Goal: Task Accomplishment & Management: Manage account settings

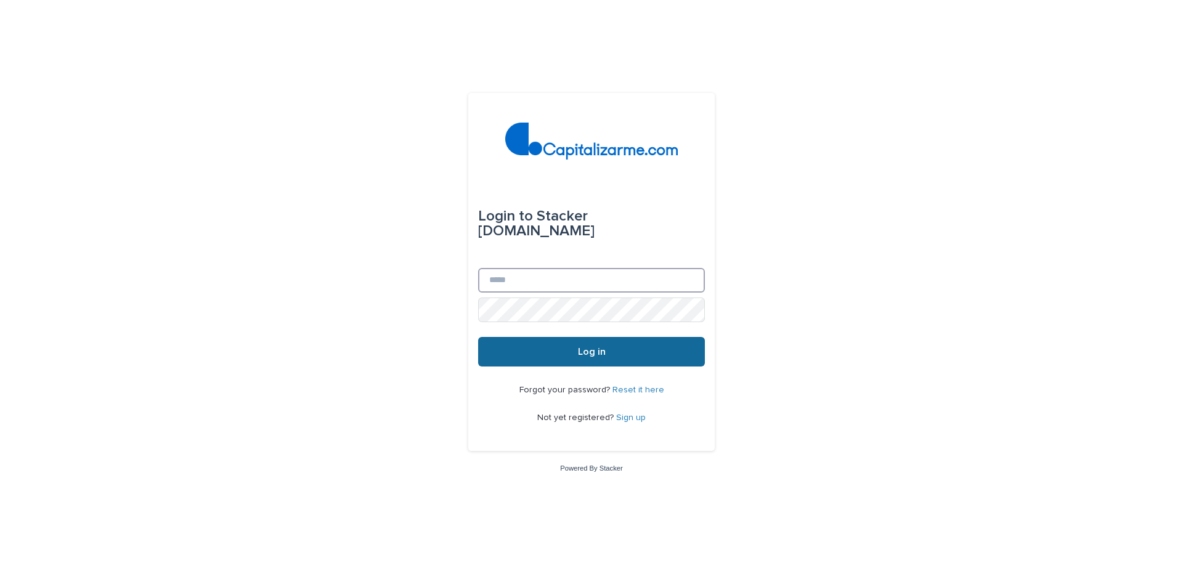
type input "**********"
click at [632, 346] on button "Log in" at bounding box center [591, 352] width 227 height 30
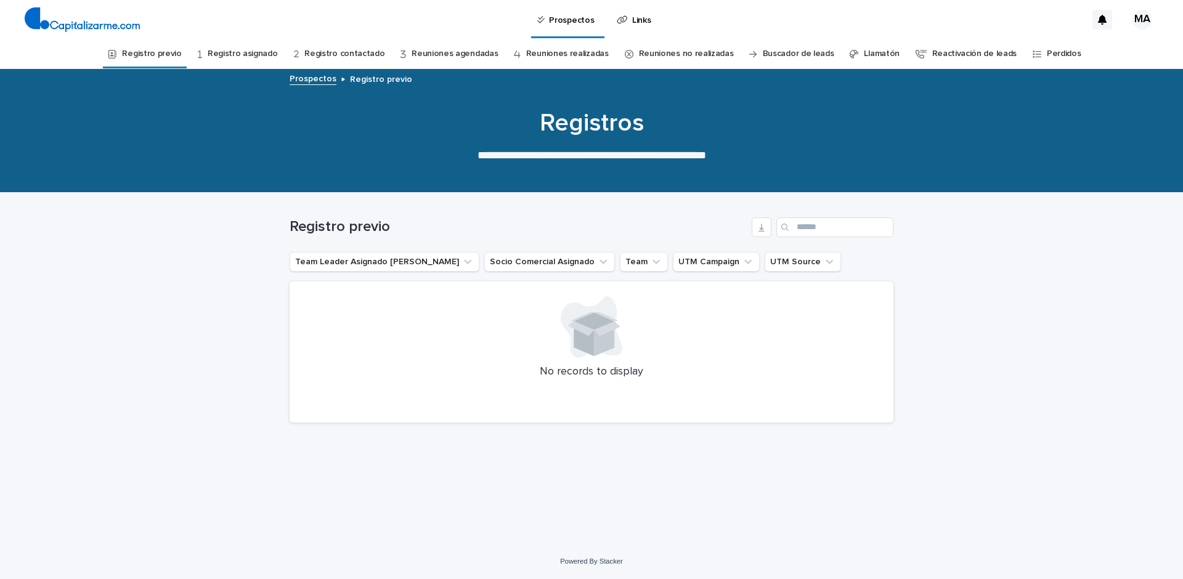
click at [257, 55] on link "Registro asignado" at bounding box center [243, 53] width 70 height 29
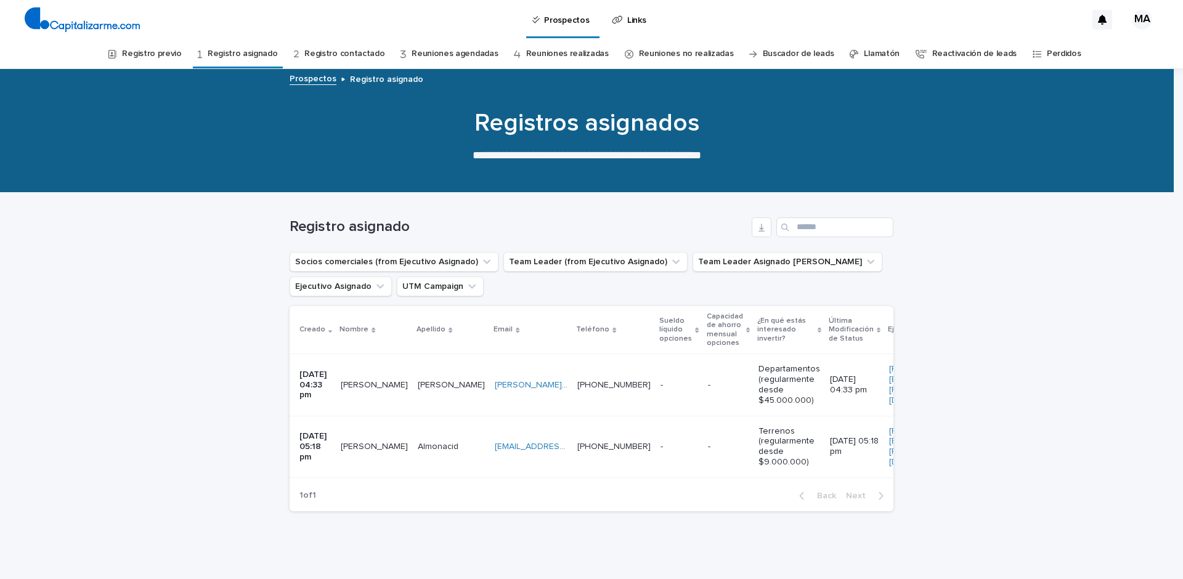
click at [333, 55] on link "Registro contactado" at bounding box center [344, 53] width 80 height 29
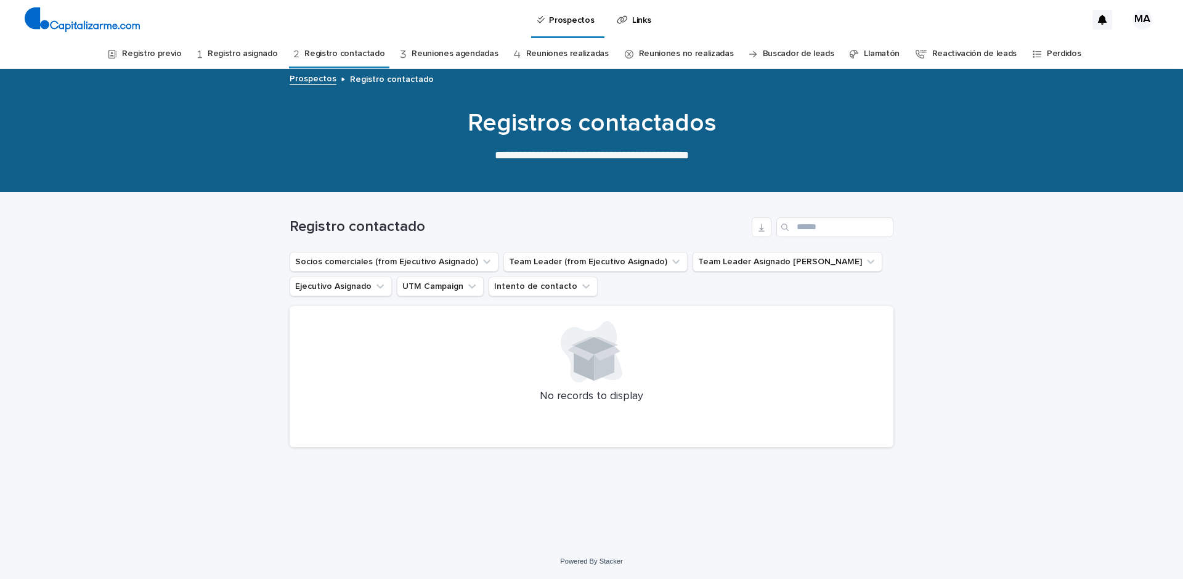
click at [267, 51] on link "Registro asignado" at bounding box center [243, 53] width 70 height 29
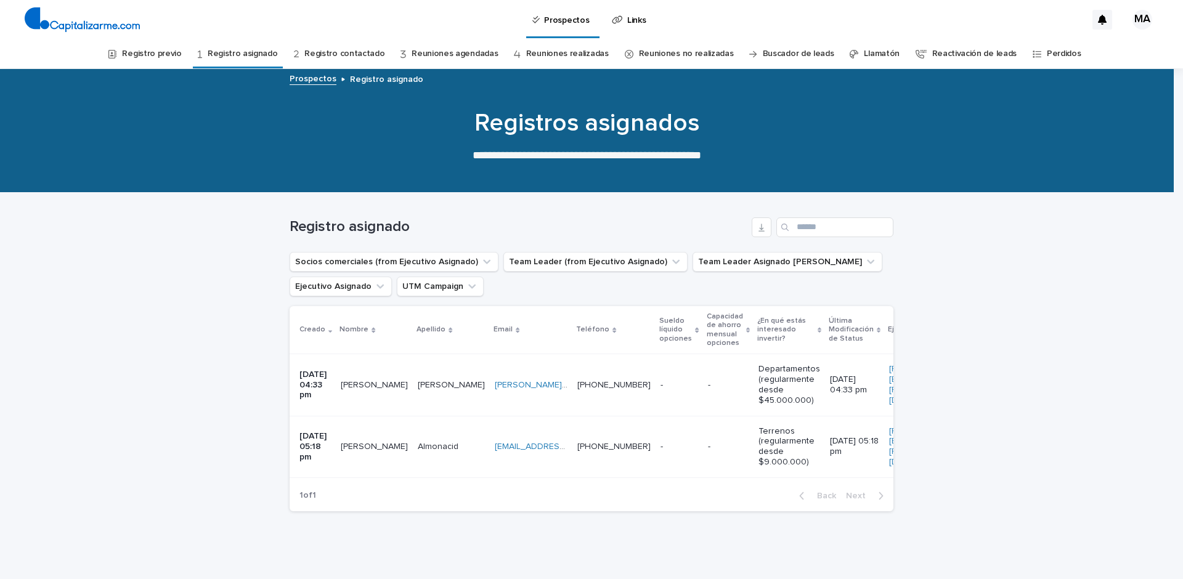
click at [337, 55] on link "Registro contactado" at bounding box center [344, 53] width 80 height 29
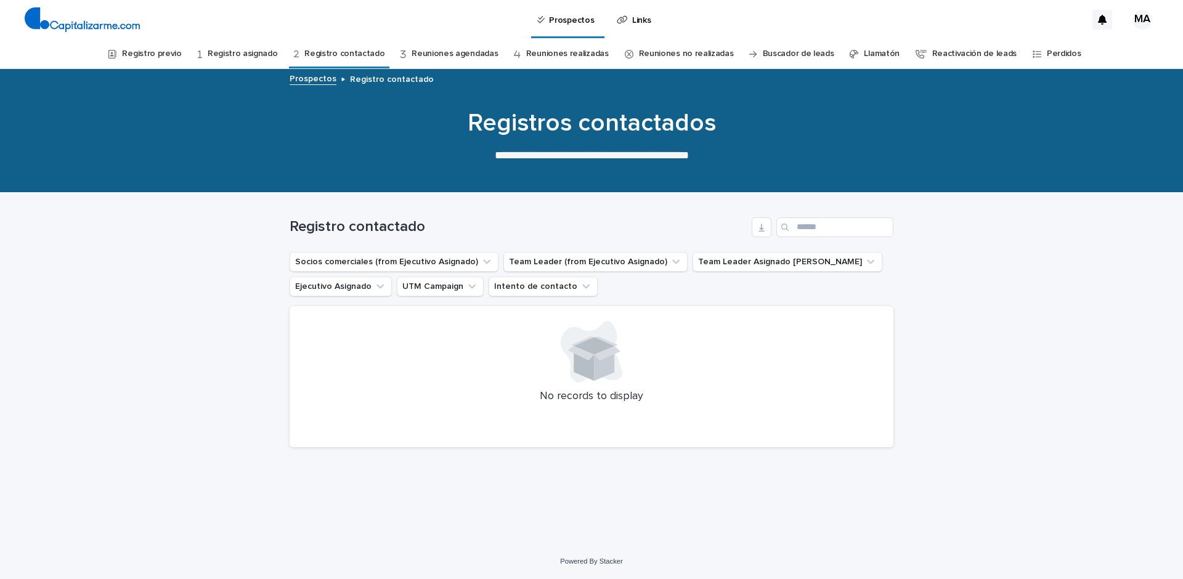
click at [243, 53] on link "Registro asignado" at bounding box center [243, 53] width 70 height 29
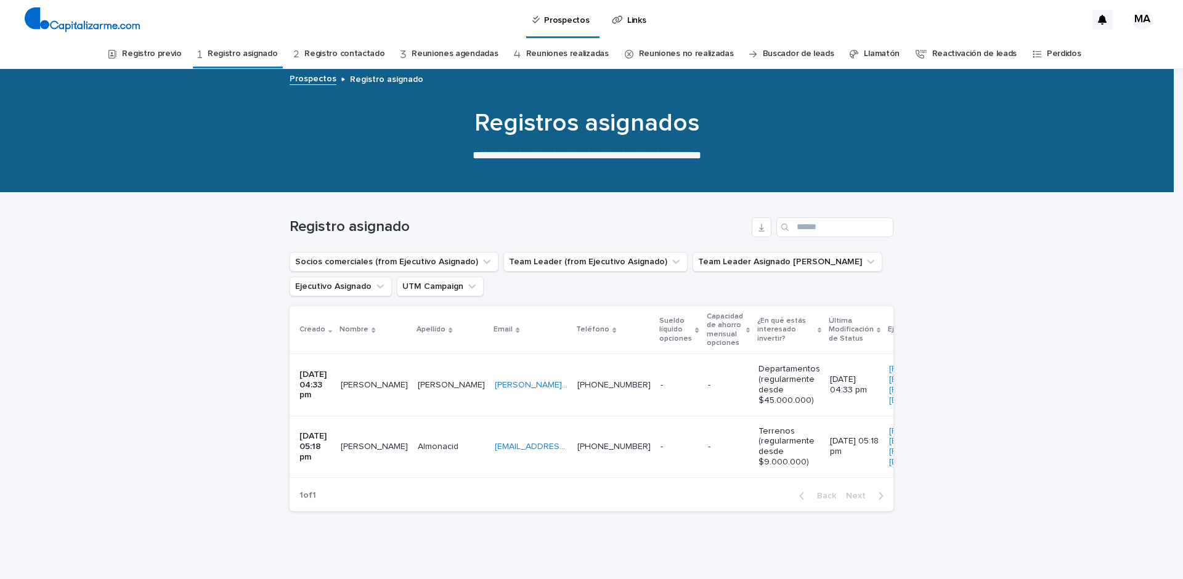
click at [167, 54] on link "Registro previo" at bounding box center [151, 53] width 59 height 29
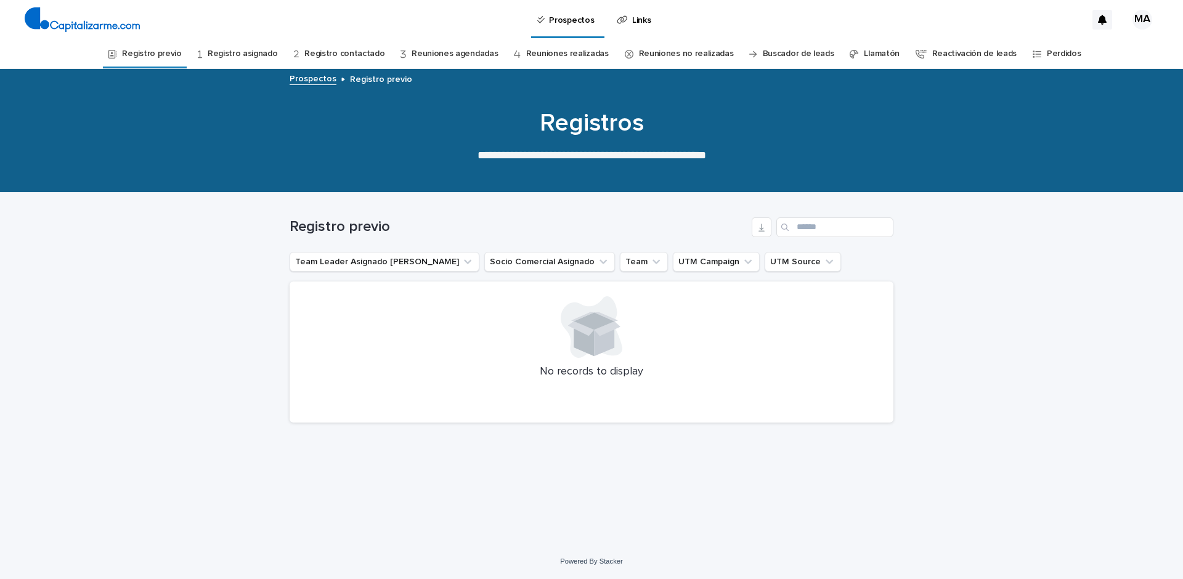
click at [267, 65] on link "Registro asignado" at bounding box center [243, 53] width 70 height 29
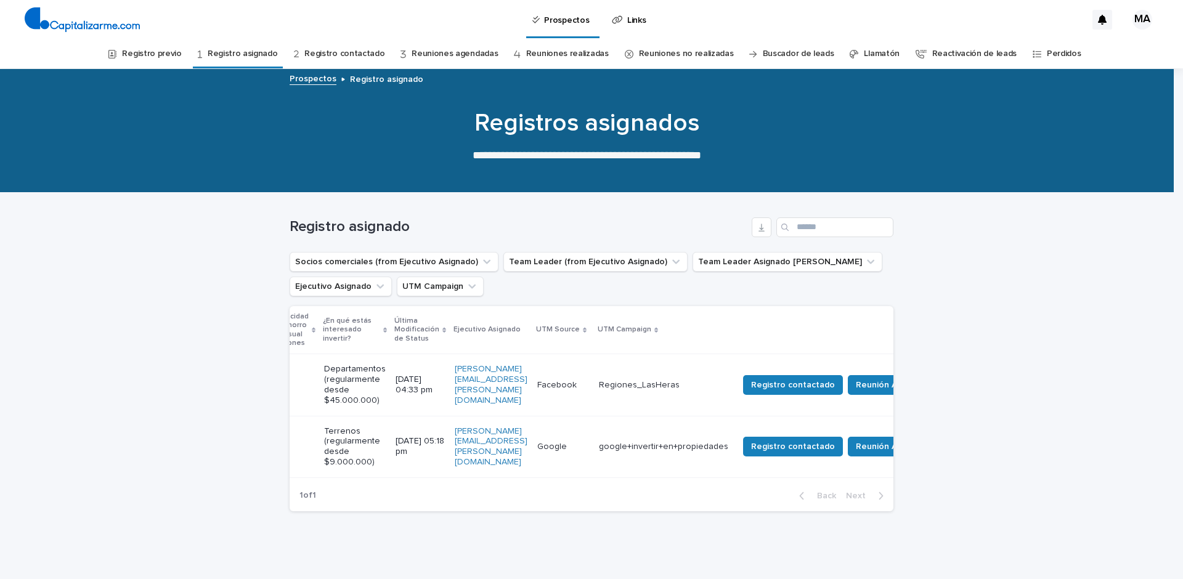
scroll to position [0, 555]
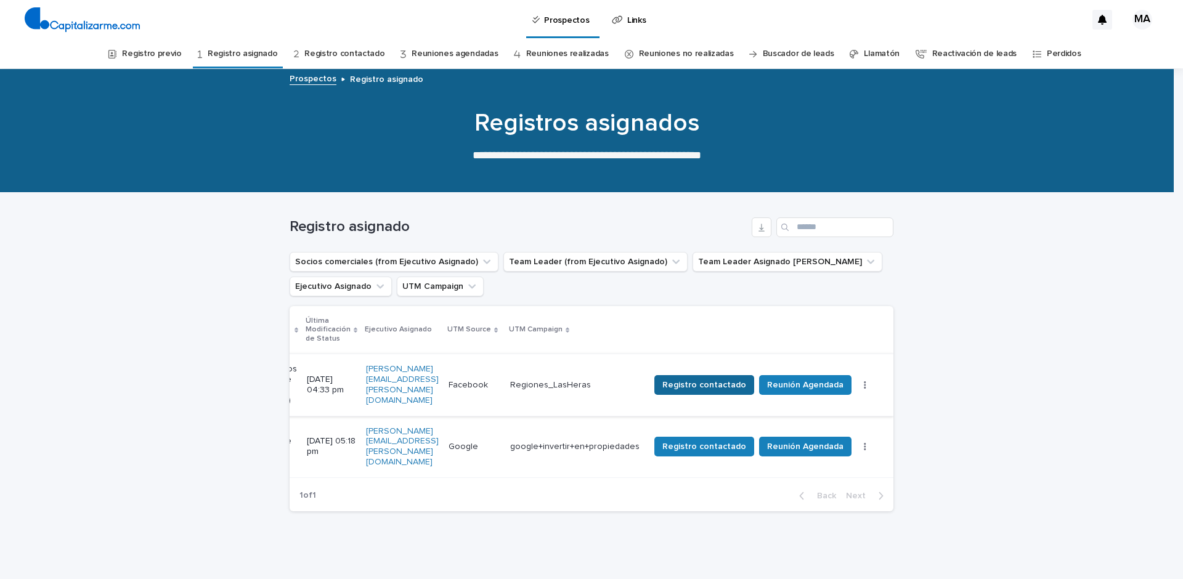
click at [740, 389] on span "Registro contactado" at bounding box center [704, 385] width 84 height 12
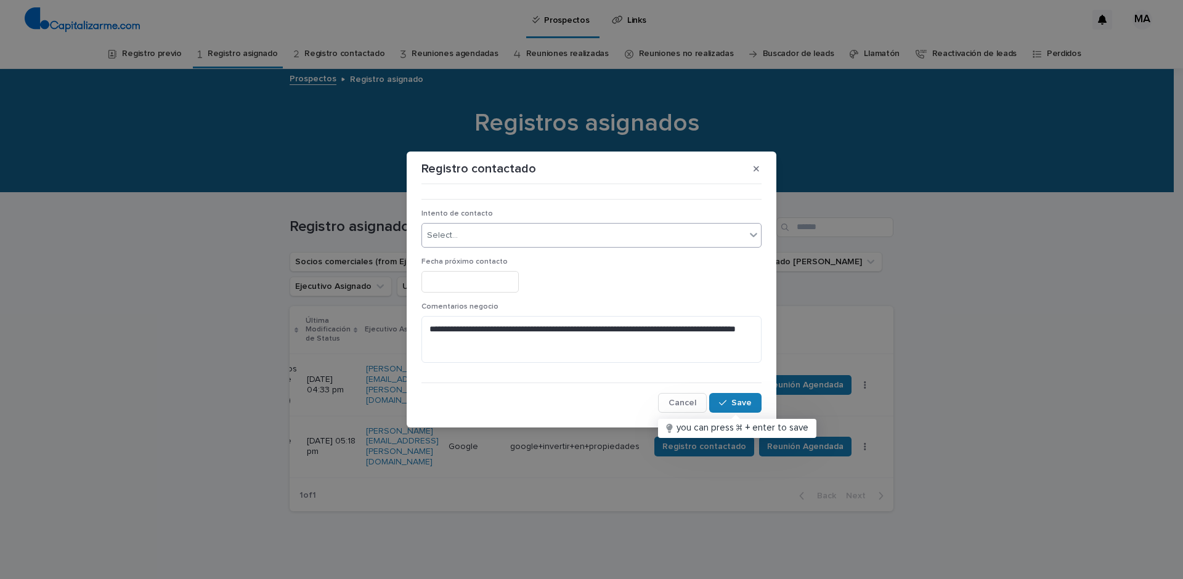
click at [511, 241] on div "Select..." at bounding box center [584, 236] width 324 height 20
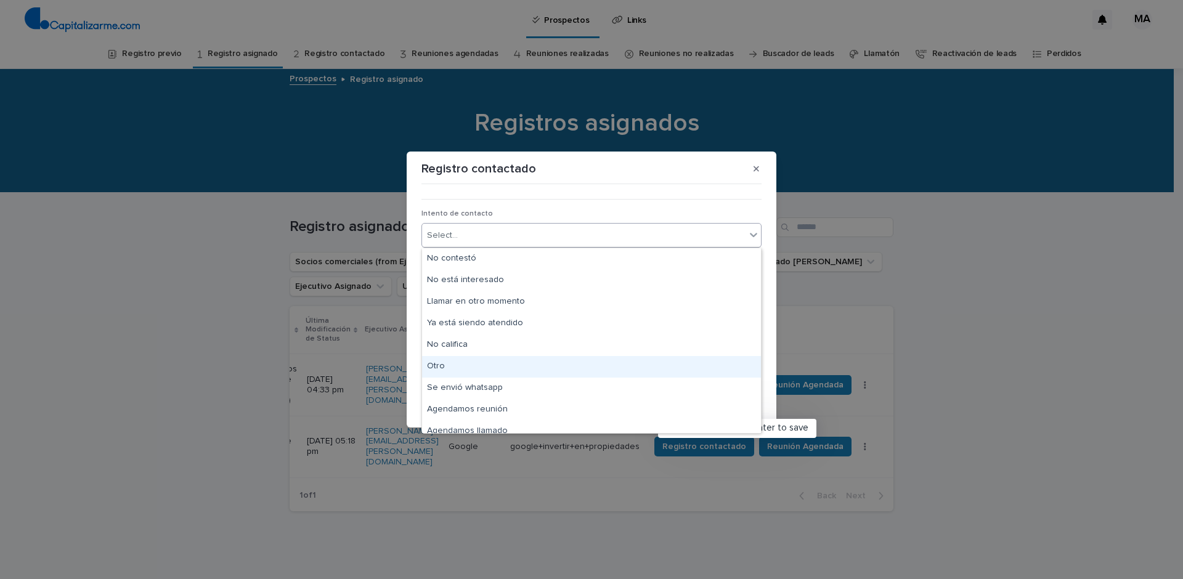
scroll to position [9, 0]
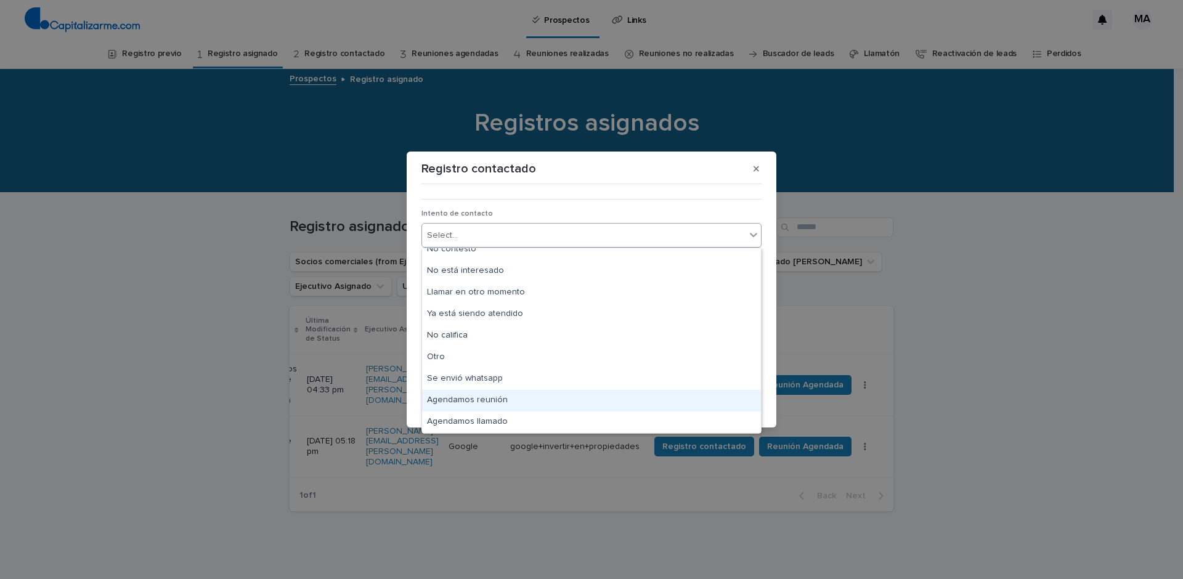
click at [531, 398] on div "Agendamos reunión" at bounding box center [591, 401] width 339 height 22
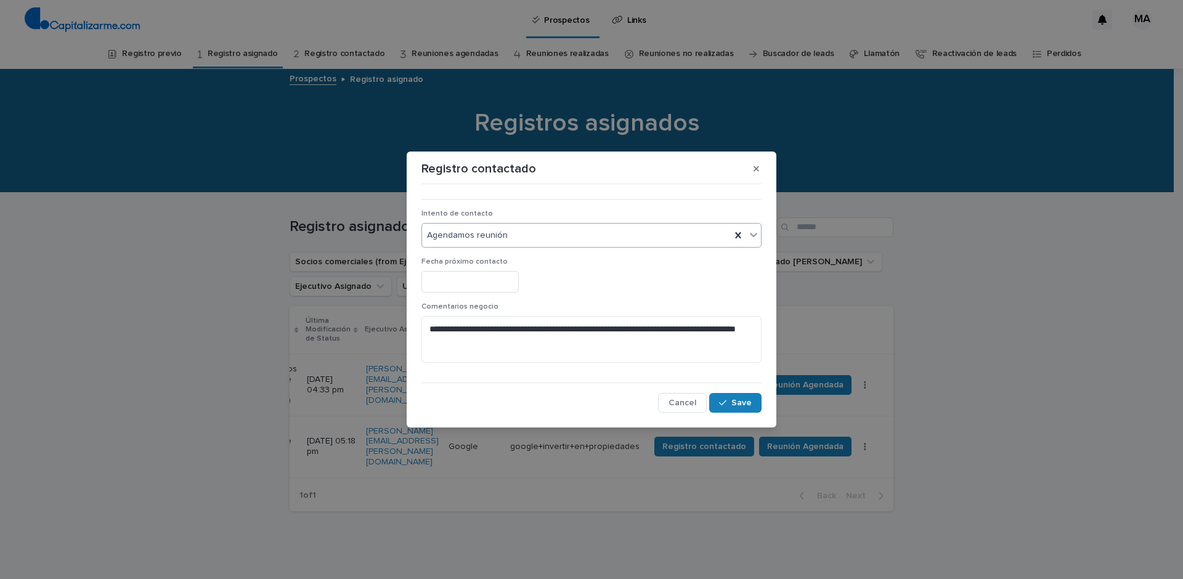
drag, startPoint x: 498, startPoint y: 280, endPoint x: 505, endPoint y: 282, distance: 7.8
click at [499, 280] on input "text" at bounding box center [469, 282] width 97 height 22
click at [556, 296] on div "Fecha próximo contacto" at bounding box center [591, 280] width 340 height 45
click at [471, 263] on span "Fecha próximo contacto" at bounding box center [464, 261] width 86 height 7
click at [482, 274] on input "text" at bounding box center [469, 282] width 97 height 22
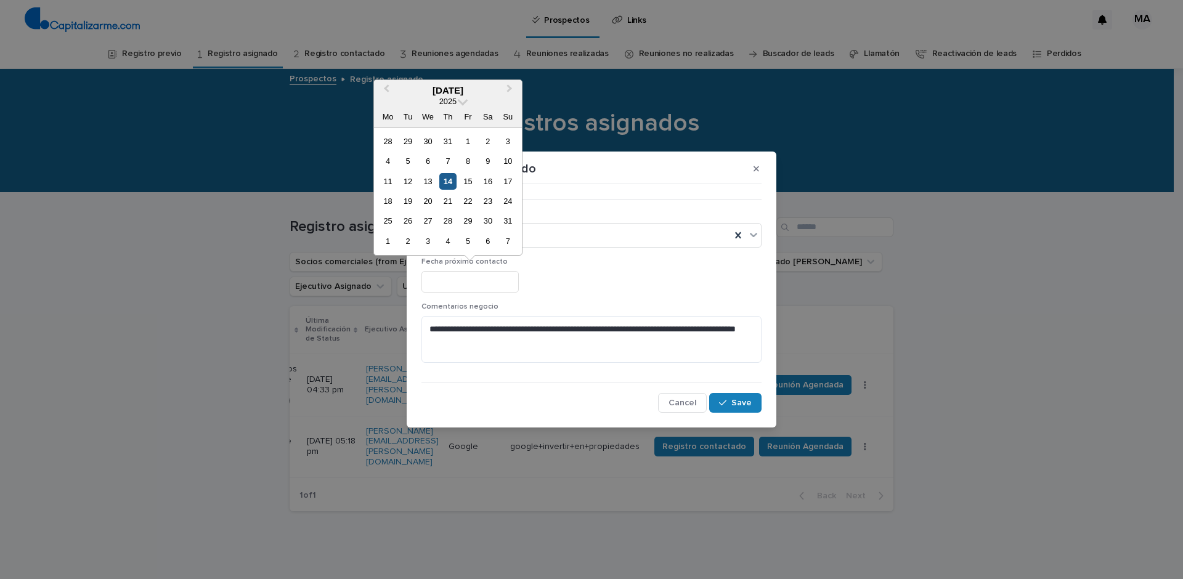
click at [445, 184] on div "14" at bounding box center [447, 181] width 17 height 17
type input "**********"
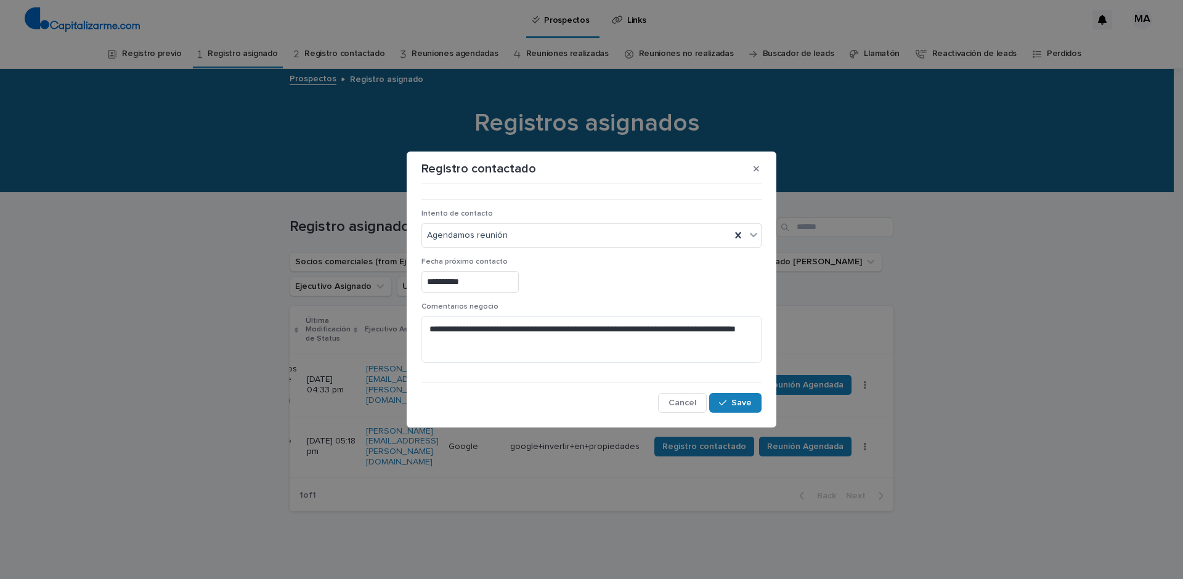
click at [621, 286] on div "**********" at bounding box center [591, 282] width 340 height 22
drag, startPoint x: 748, startPoint y: 409, endPoint x: 714, endPoint y: 395, distance: 36.5
click at [748, 408] on button "Save" at bounding box center [735, 403] width 52 height 20
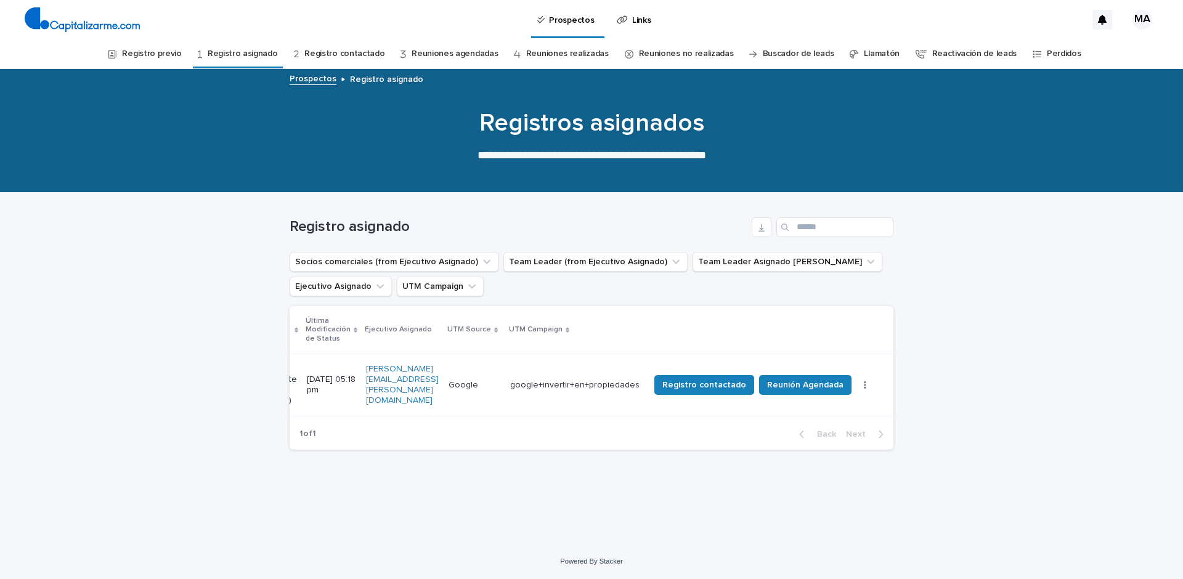
scroll to position [0, 533]
click at [349, 59] on link "Registro contactado" at bounding box center [344, 53] width 80 height 29
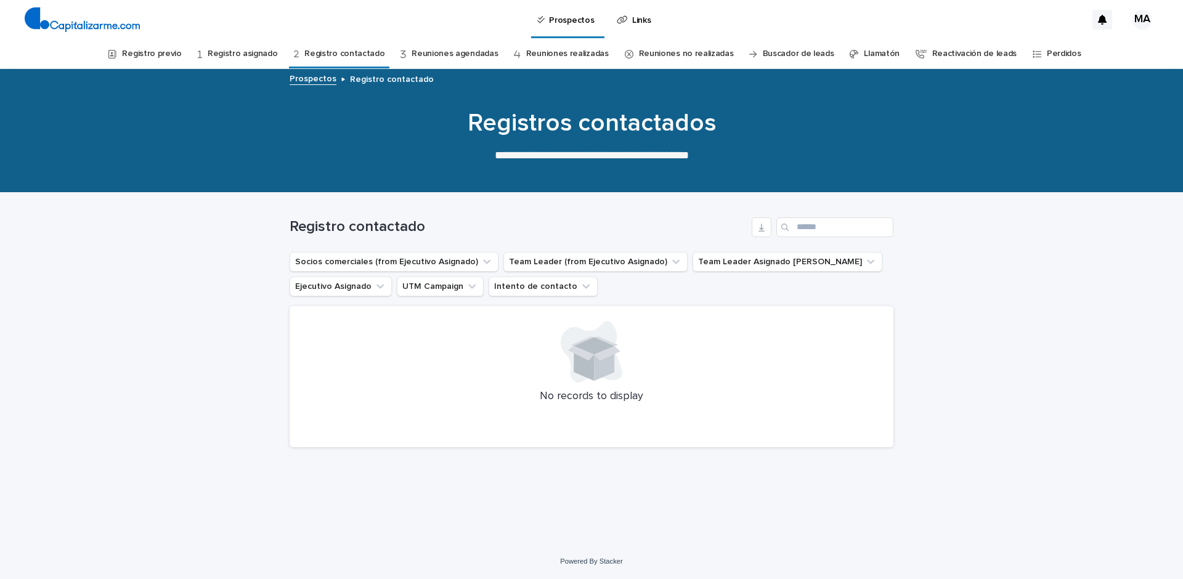
click at [383, 52] on link "Registro contactado" at bounding box center [344, 53] width 80 height 29
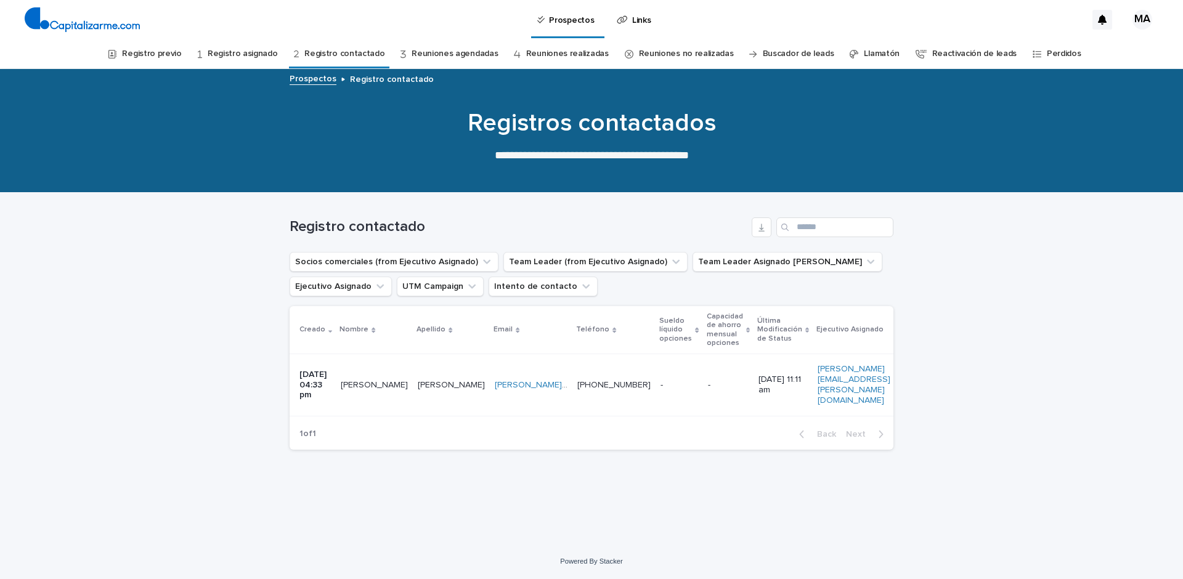
click at [266, 59] on link "Registro asignado" at bounding box center [243, 53] width 70 height 29
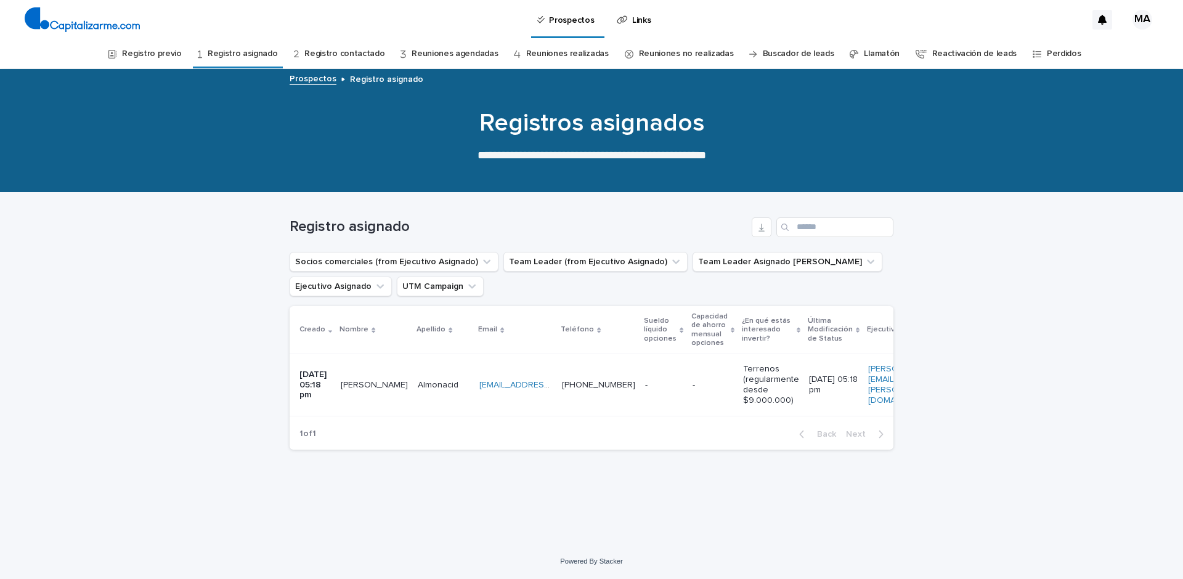
click at [338, 57] on link "Registro contactado" at bounding box center [344, 53] width 80 height 29
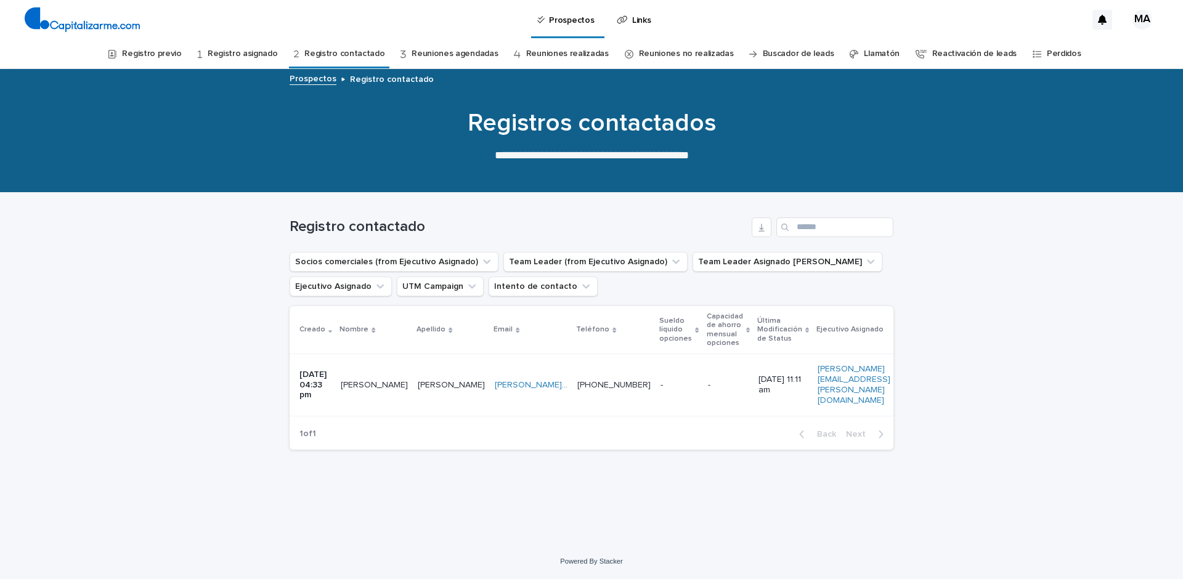
click at [431, 59] on link "Reuniones agendadas" at bounding box center [455, 53] width 86 height 29
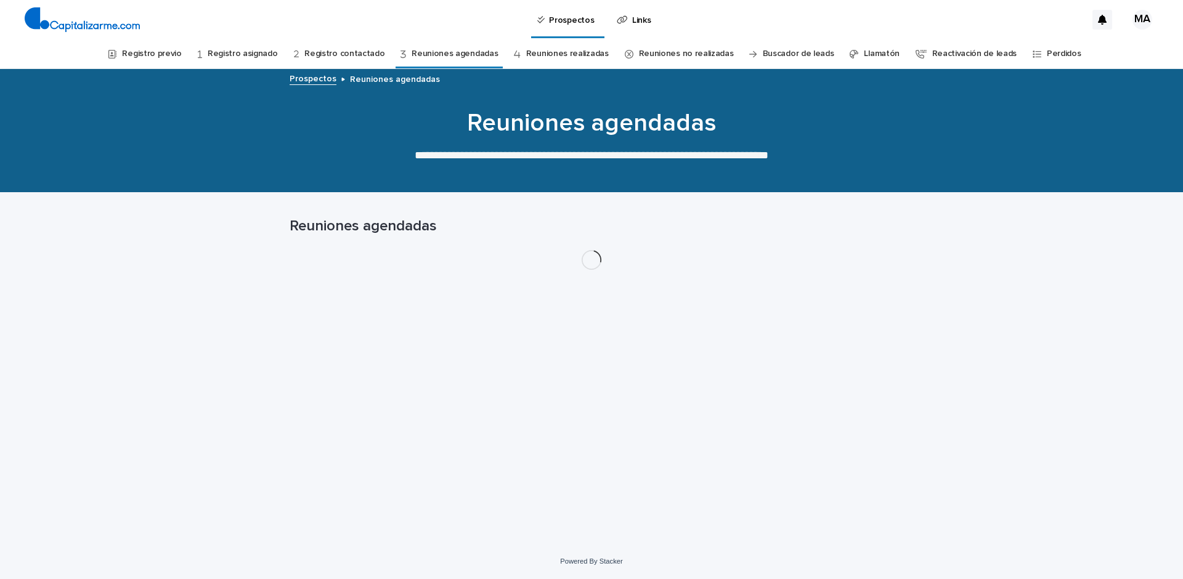
click at [346, 54] on link "Registro contactado" at bounding box center [344, 53] width 80 height 29
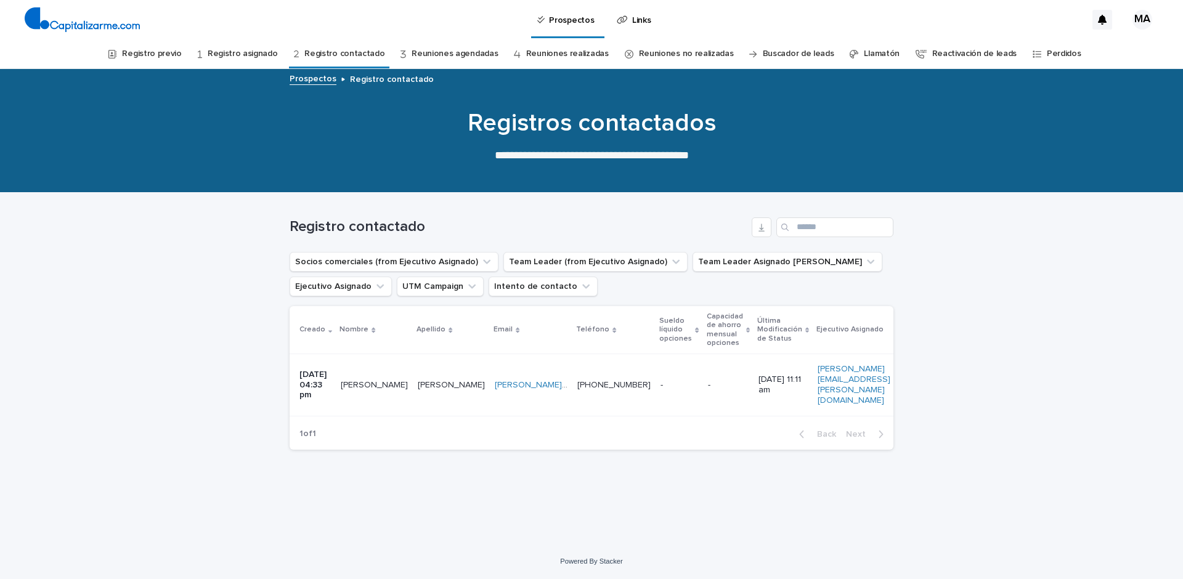
click at [245, 51] on link "Registro asignado" at bounding box center [243, 53] width 70 height 29
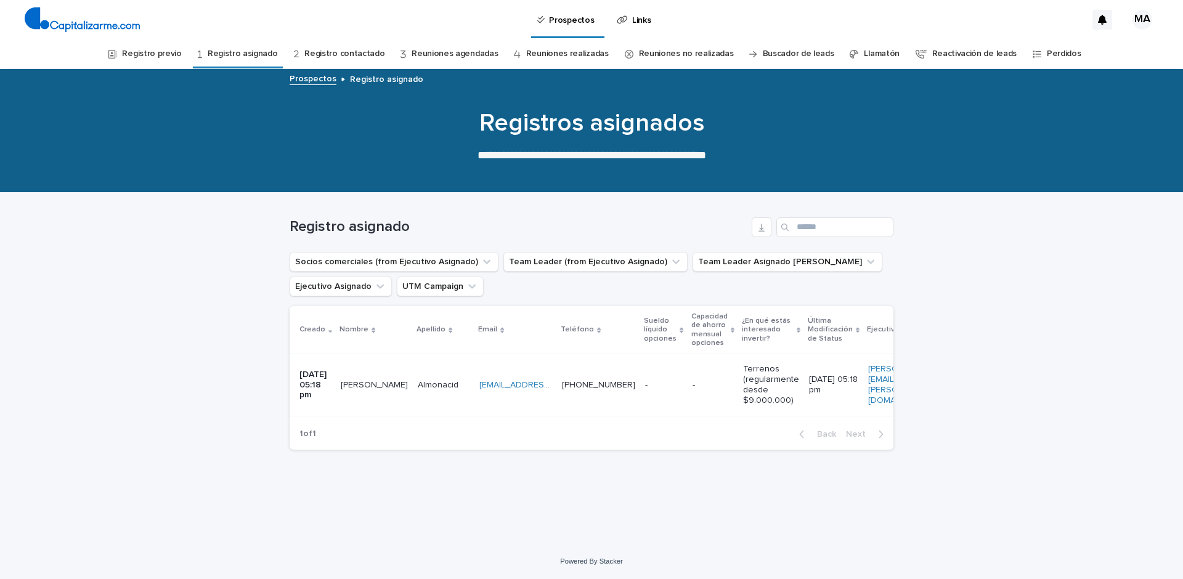
click at [333, 54] on link "Registro contactado" at bounding box center [344, 53] width 80 height 29
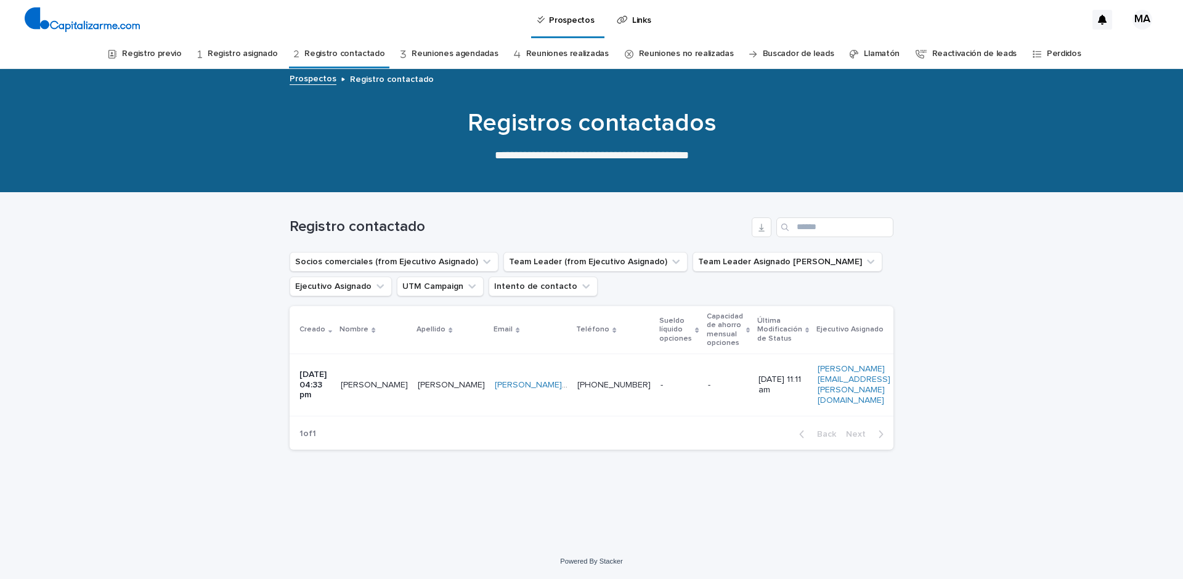
click at [448, 59] on link "Reuniones agendadas" at bounding box center [455, 53] width 86 height 29
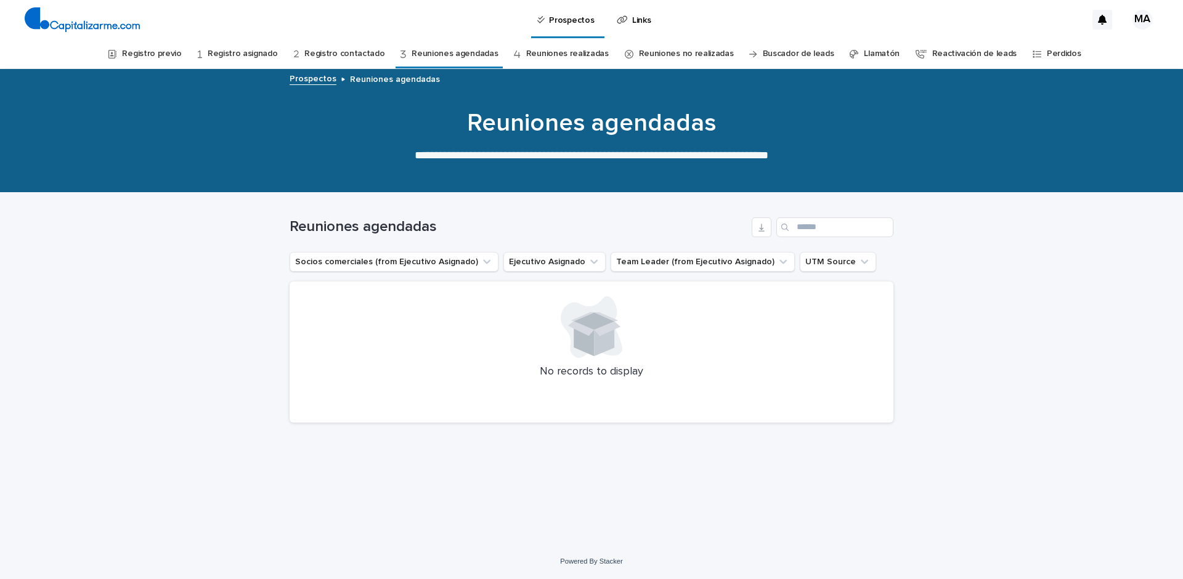
click at [370, 53] on link "Registro contactado" at bounding box center [344, 53] width 80 height 29
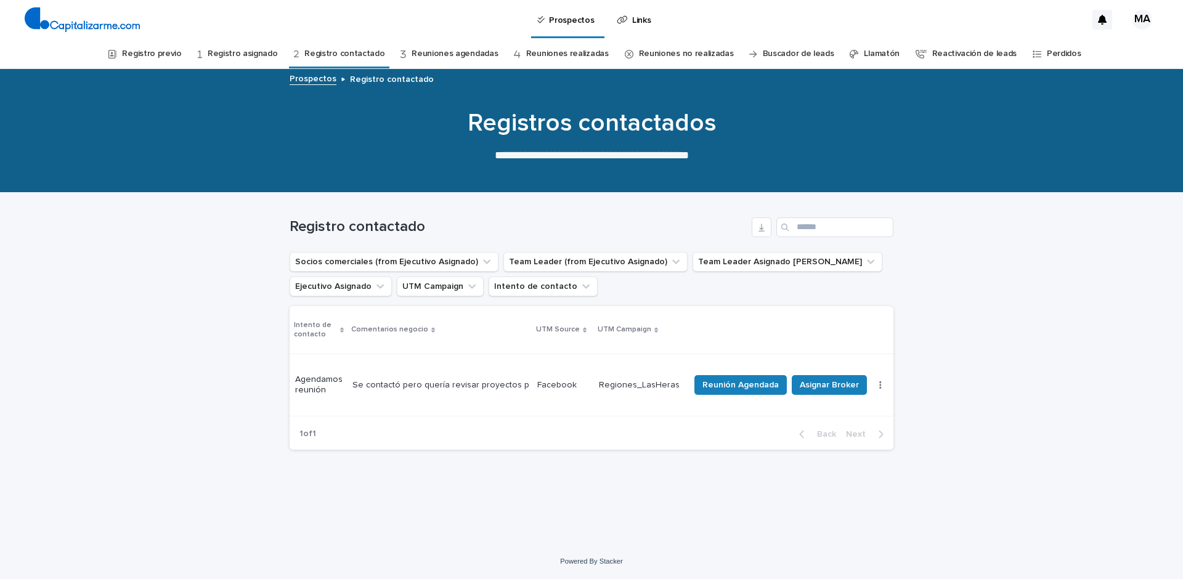
scroll to position [0, 656]
click at [735, 379] on span "Reunión Agendada" at bounding box center [725, 385] width 76 height 12
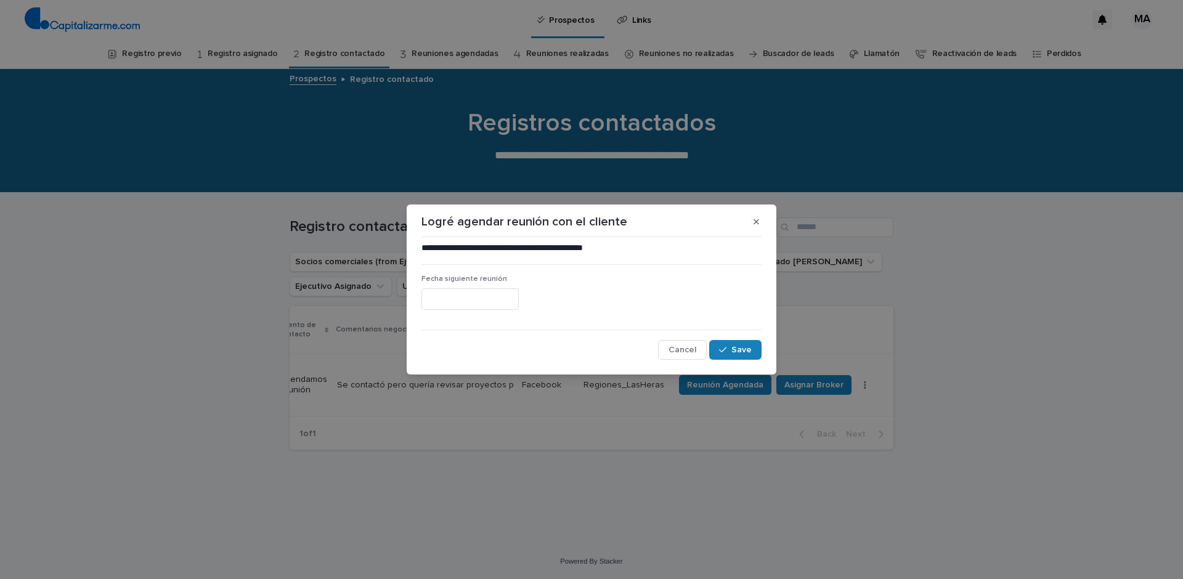
click at [491, 290] on input "text" at bounding box center [469, 299] width 97 height 22
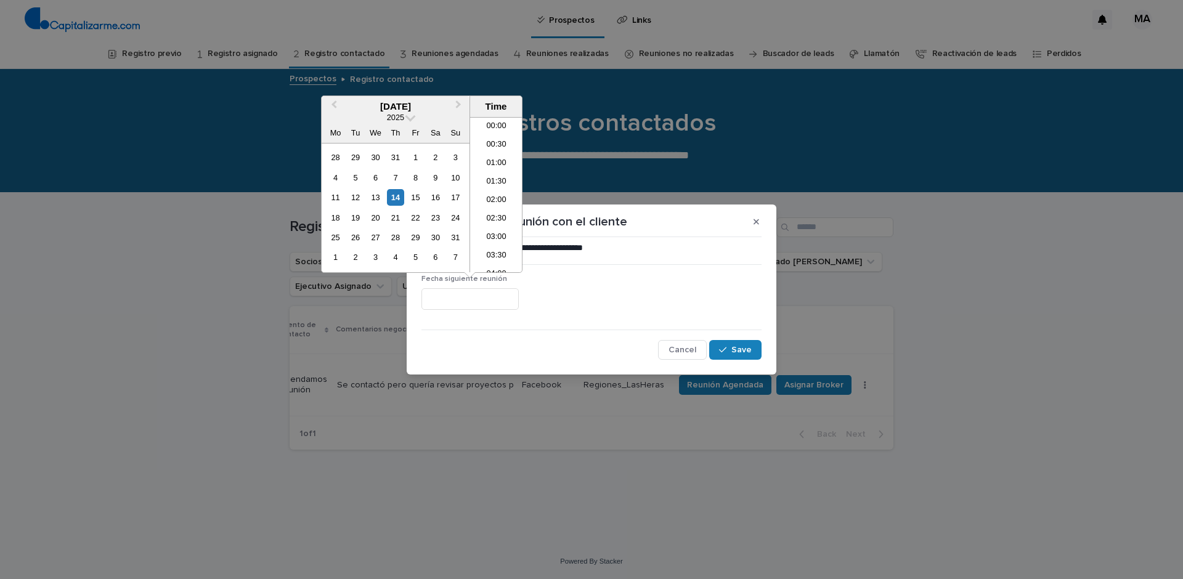
scroll to position [339, 0]
click at [417, 200] on div "15" at bounding box center [415, 197] width 17 height 17
click at [496, 251] on li "12:30" at bounding box center [496, 250] width 52 height 18
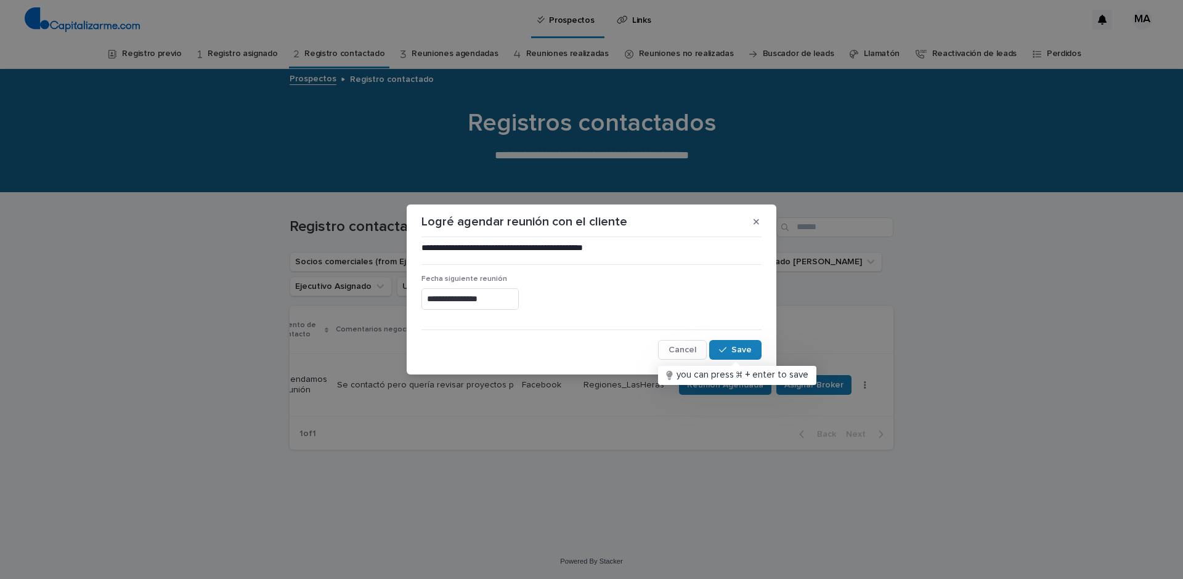
type input "**********"
click at [739, 347] on span "Save" at bounding box center [741, 350] width 20 height 9
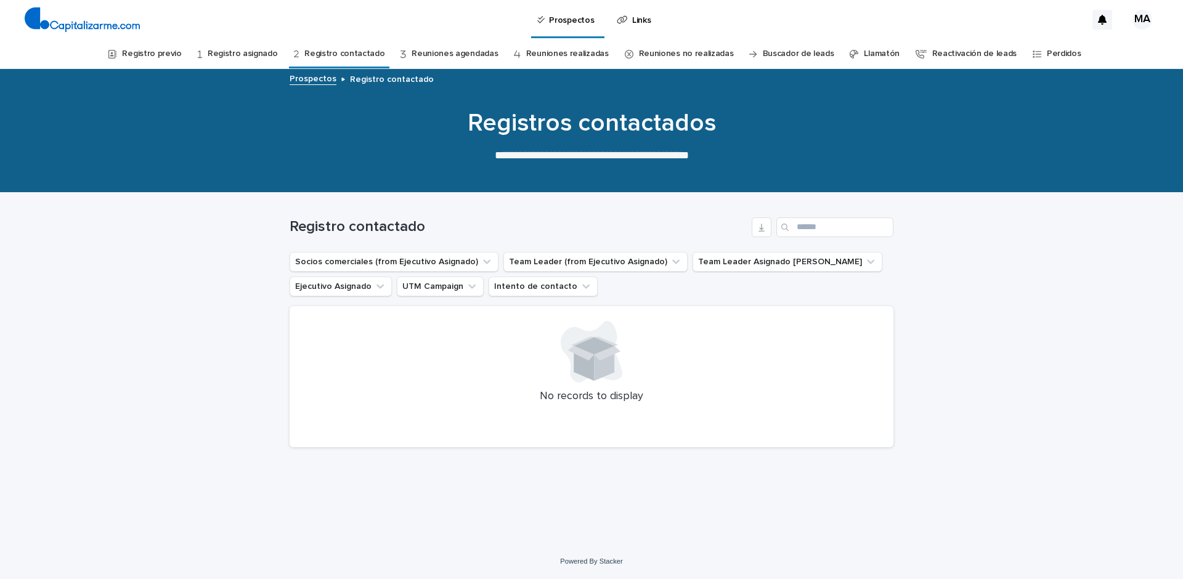
click at [455, 57] on link "Reuniones agendadas" at bounding box center [455, 53] width 86 height 29
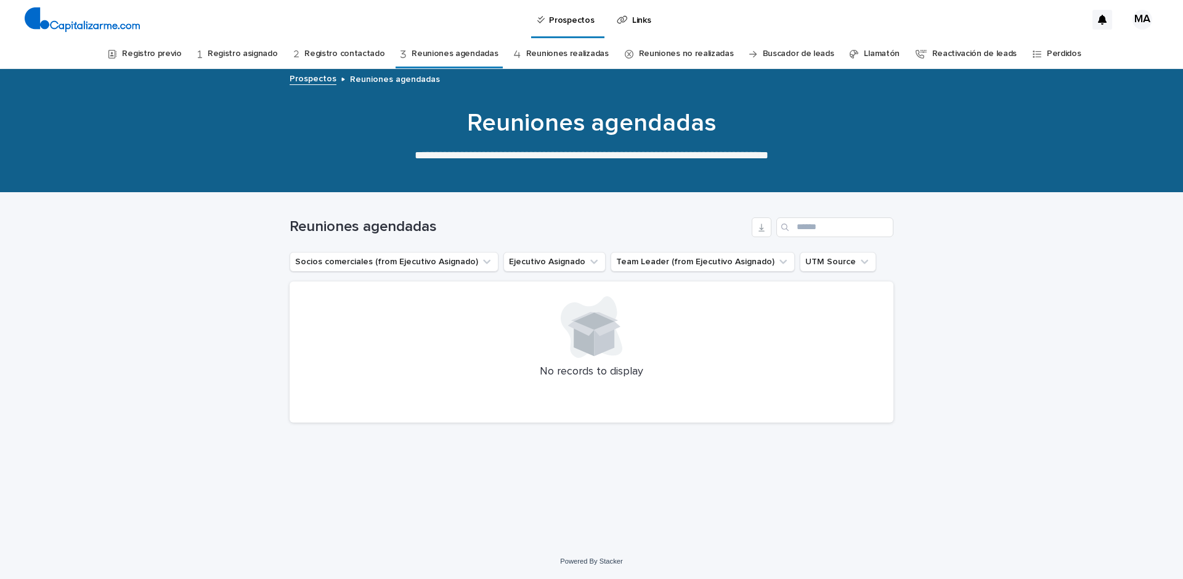
click at [425, 49] on link "Reuniones agendadas" at bounding box center [455, 53] width 86 height 29
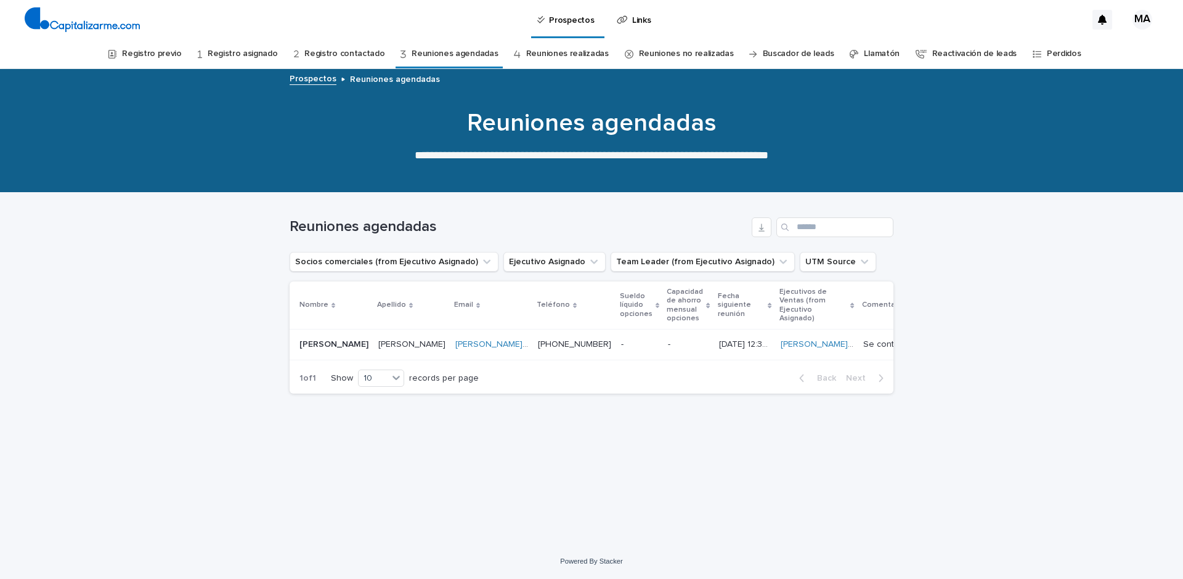
click at [572, 55] on link "Reuniones realizadas" at bounding box center [567, 53] width 83 height 29
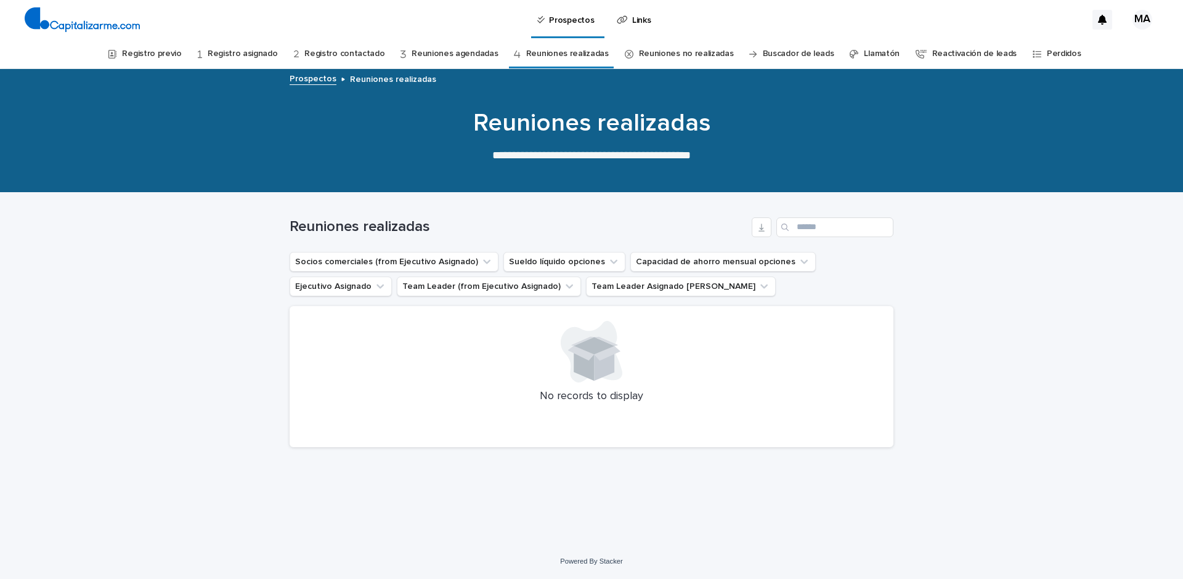
click at [688, 61] on link "Reuniones no realizadas" at bounding box center [686, 53] width 95 height 29
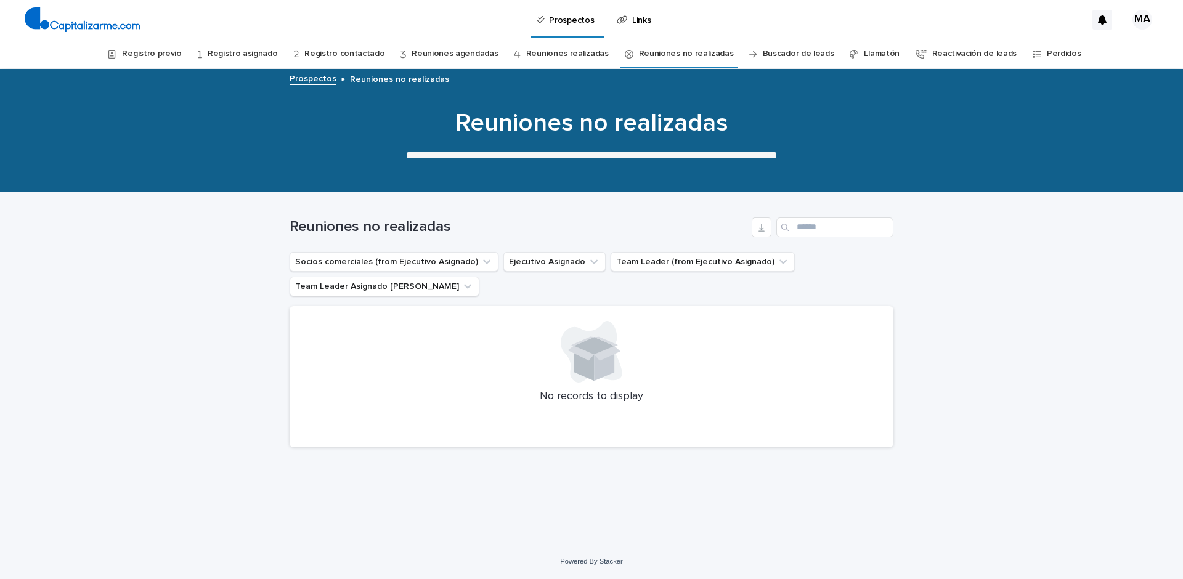
click at [784, 63] on link "Buscador de leads" at bounding box center [798, 53] width 71 height 29
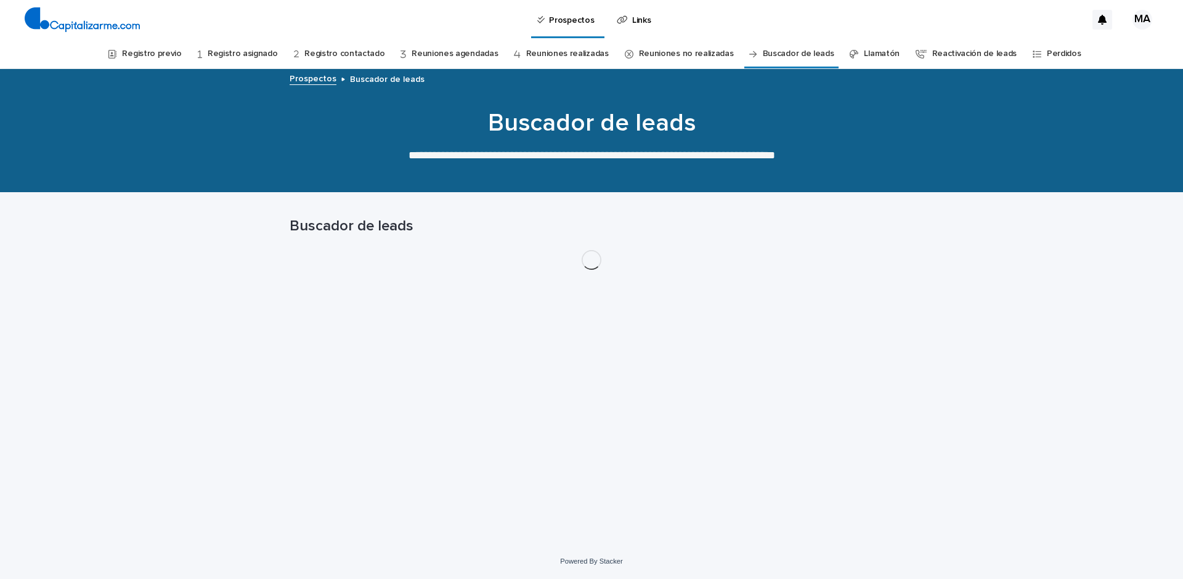
click at [864, 57] on link "Llamatón" at bounding box center [882, 53] width 36 height 29
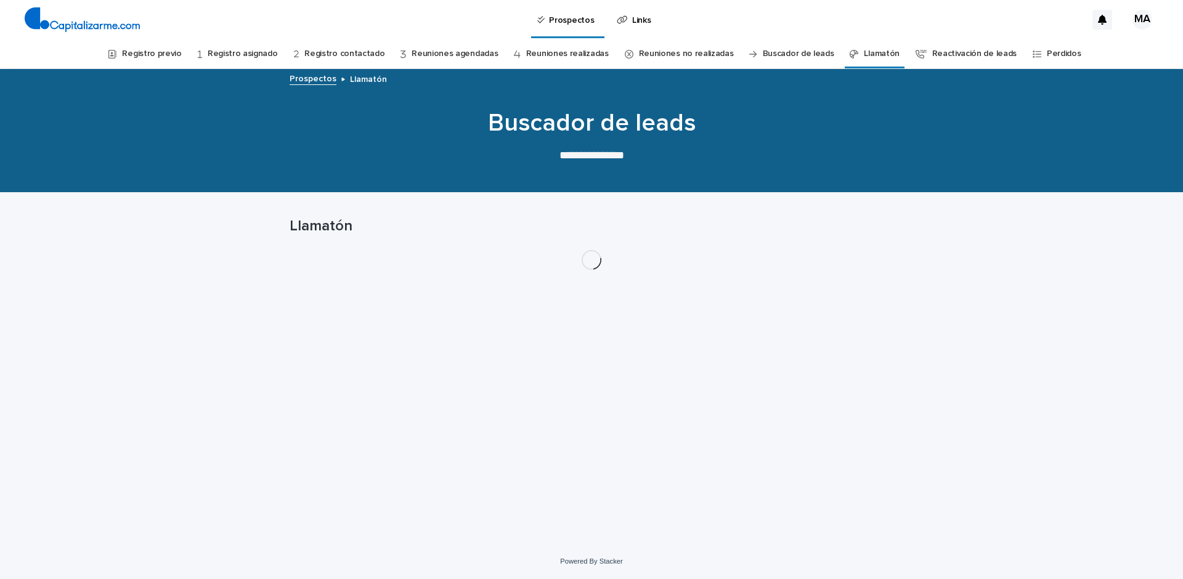
click at [749, 51] on icon at bounding box center [752, 54] width 7 height 9
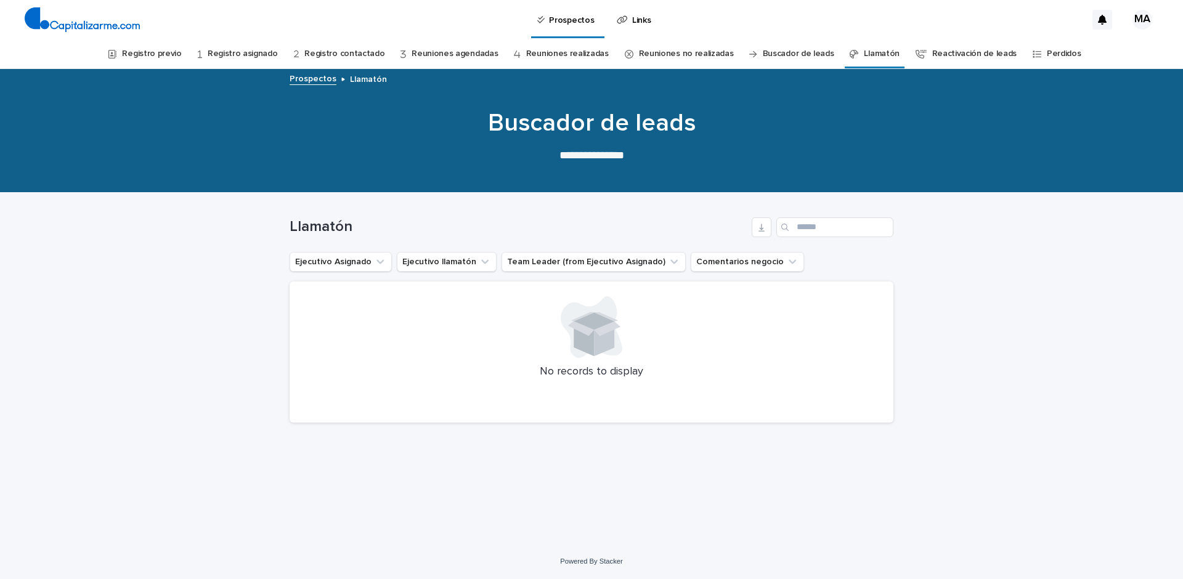
click at [688, 54] on link "Reuniones no realizadas" at bounding box center [686, 53] width 95 height 29
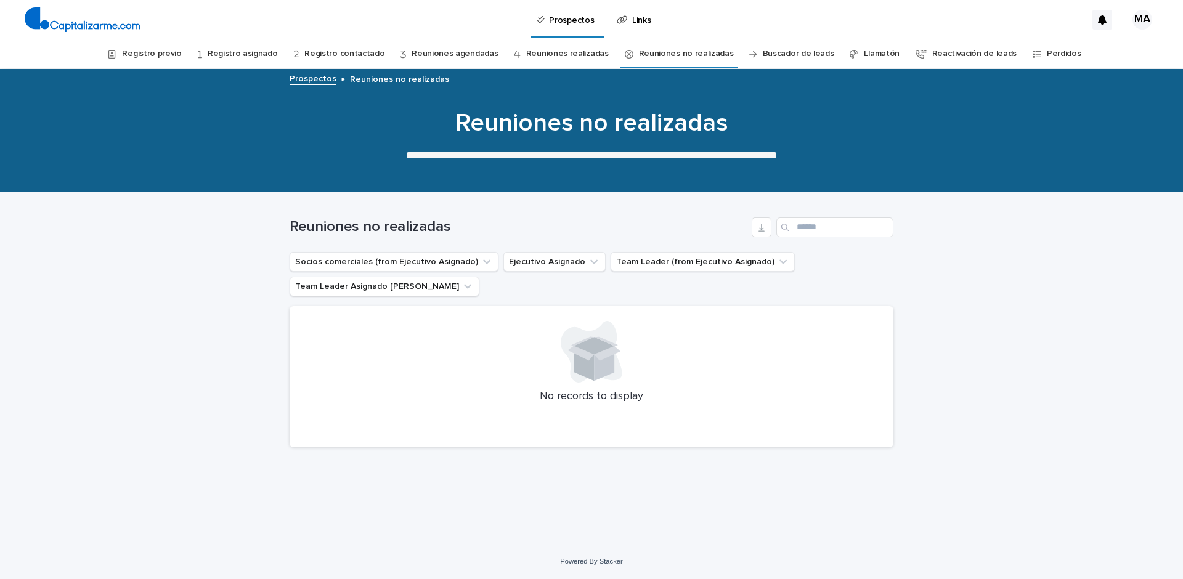
click at [580, 73] on div "Prospectos Reuniones no realizadas" at bounding box center [591, 79] width 616 height 17
click at [586, 63] on link "Reuniones realizadas" at bounding box center [567, 53] width 83 height 29
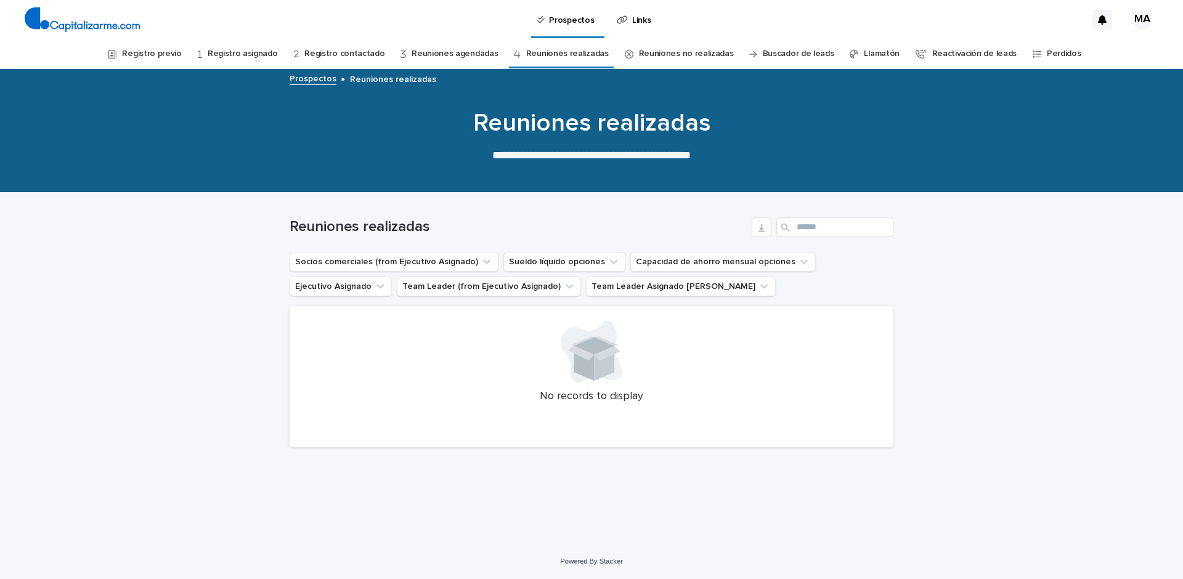
click at [870, 46] on link "Llamatón" at bounding box center [882, 53] width 36 height 29
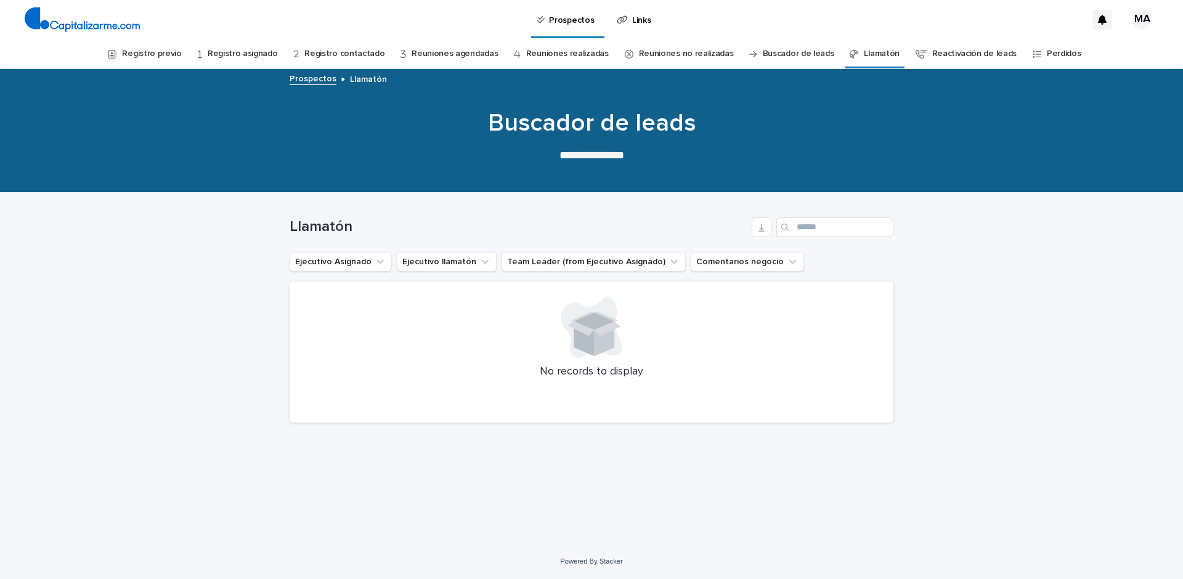
click at [776, 38] on div "Prospectos Links" at bounding box center [616, 19] width 940 height 39
click at [777, 48] on link "Buscador de leads" at bounding box center [798, 53] width 71 height 29
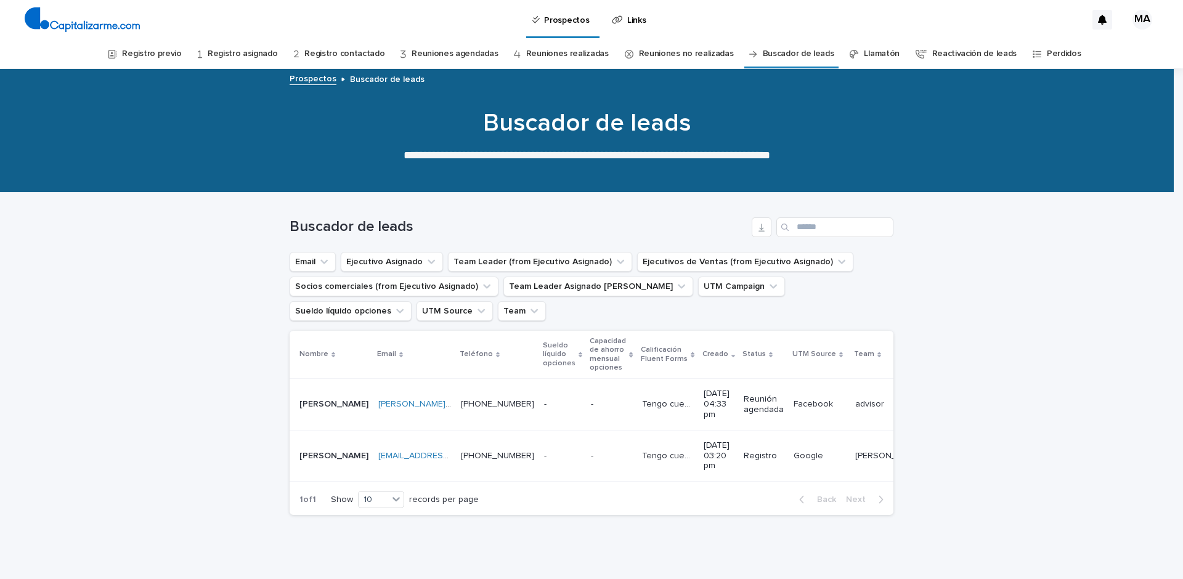
click at [625, 44] on div "Reuniones no realizadas" at bounding box center [679, 53] width 109 height 29
click at [641, 54] on link "Reuniones no realizadas" at bounding box center [686, 53] width 95 height 29
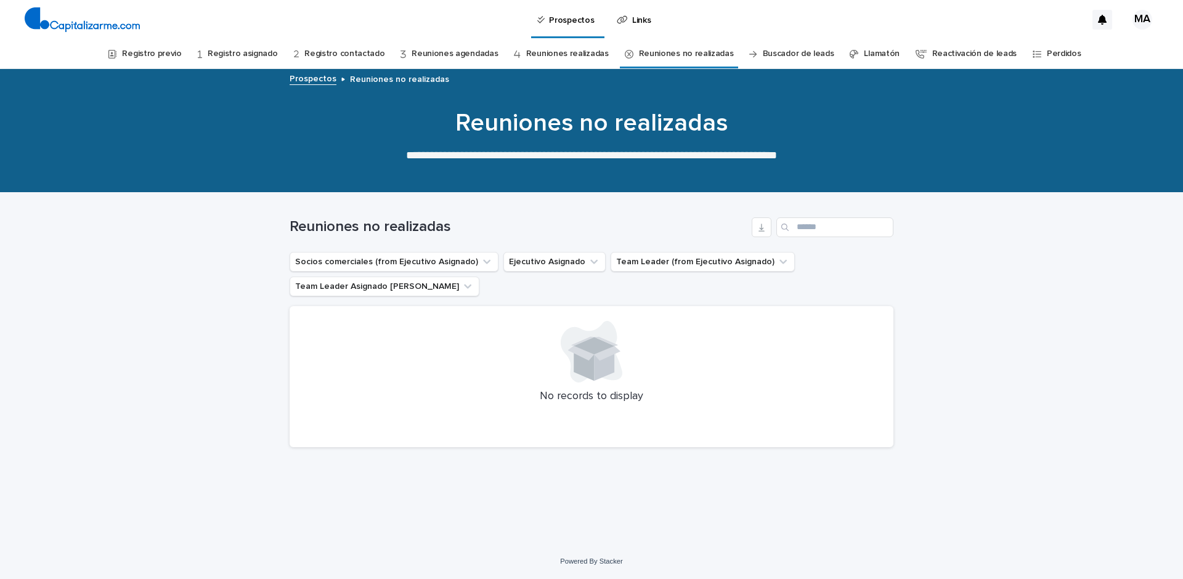
click at [620, 57] on div "Reuniones no realizadas" at bounding box center [679, 53] width 119 height 29
click at [568, 54] on link "Reuniones realizadas" at bounding box center [567, 53] width 83 height 29
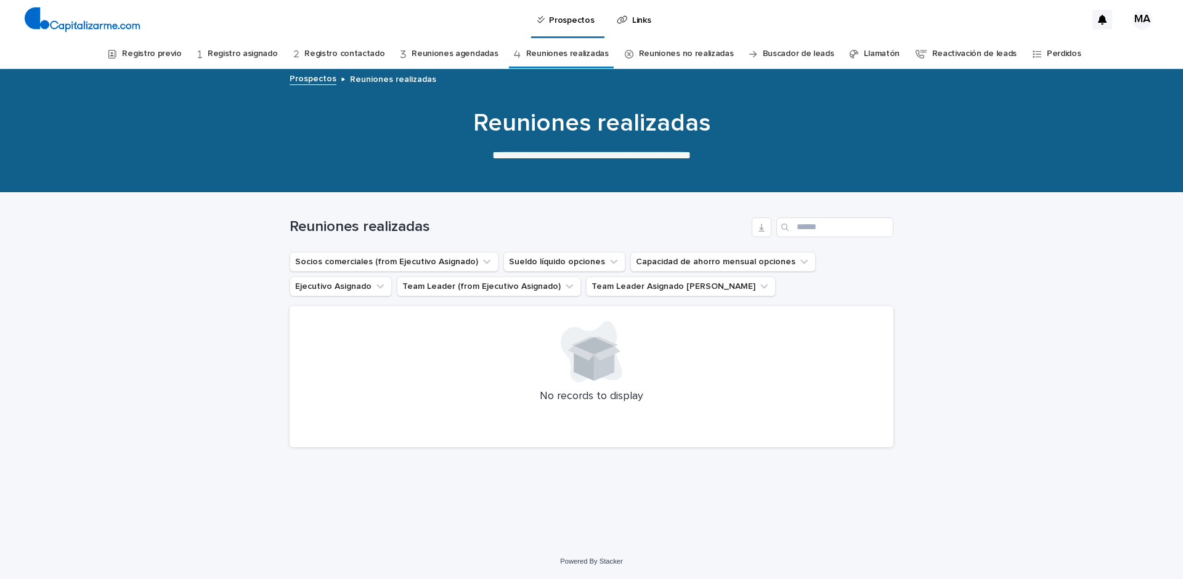
click at [688, 63] on link "Reuniones no realizadas" at bounding box center [686, 53] width 95 height 29
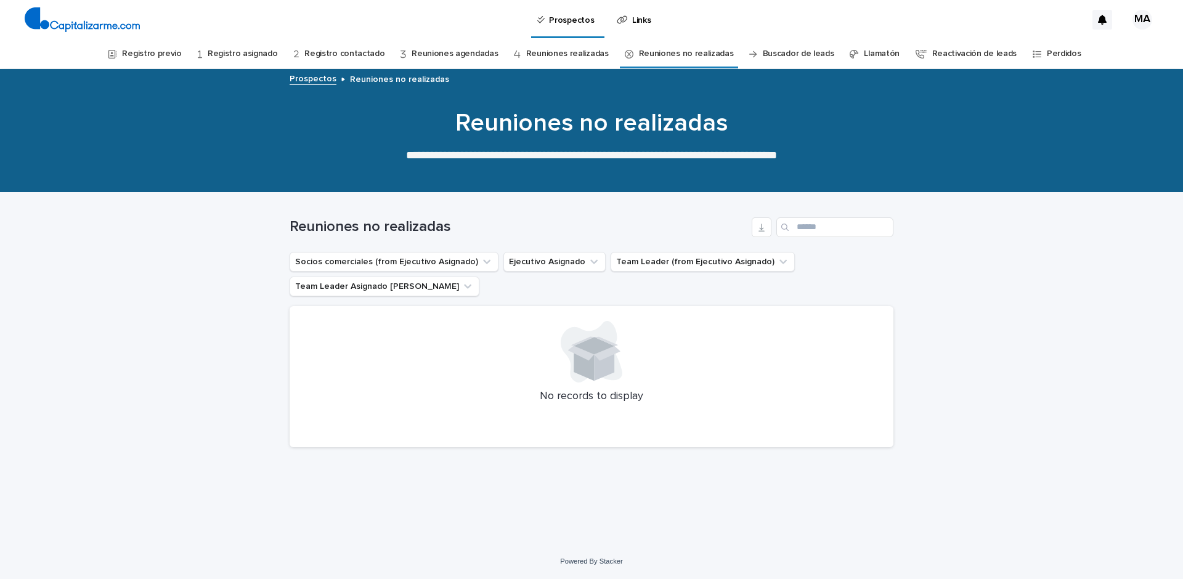
click at [763, 54] on link "Buscador de leads" at bounding box center [798, 53] width 71 height 29
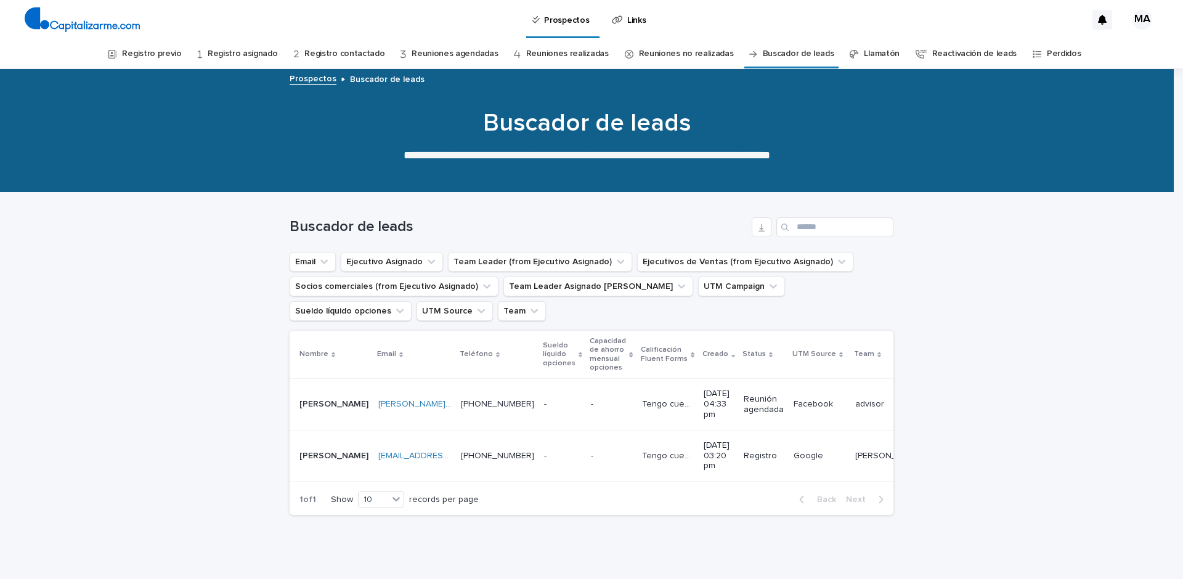
click at [696, 57] on link "Reuniones no realizadas" at bounding box center [686, 53] width 95 height 29
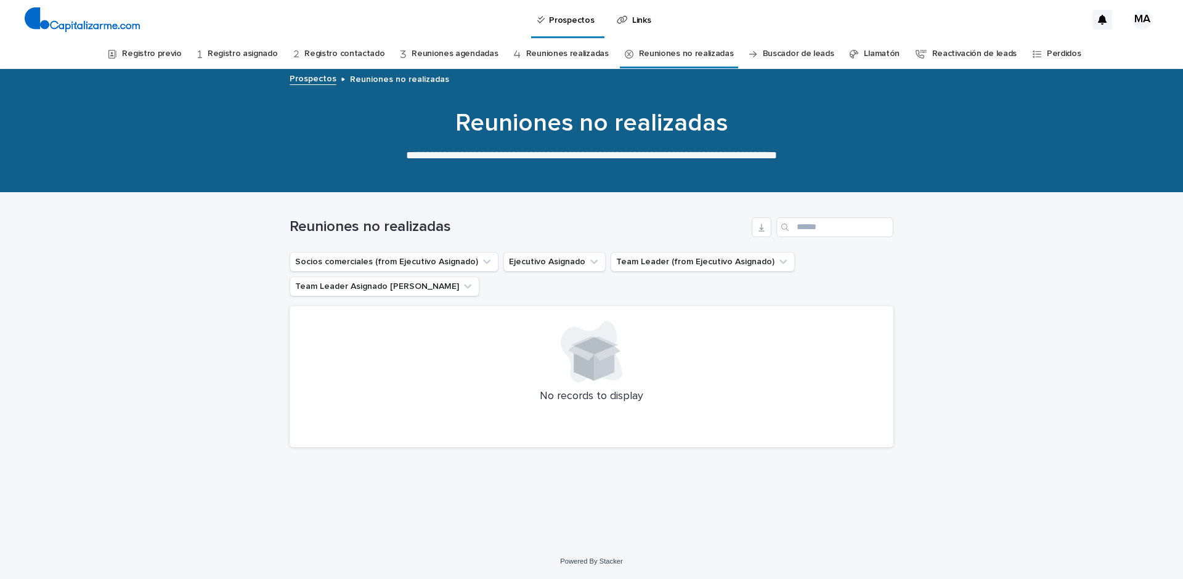
click at [763, 48] on link "Buscador de leads" at bounding box center [798, 53] width 71 height 29
